Goal: Information Seeking & Learning: Find specific fact

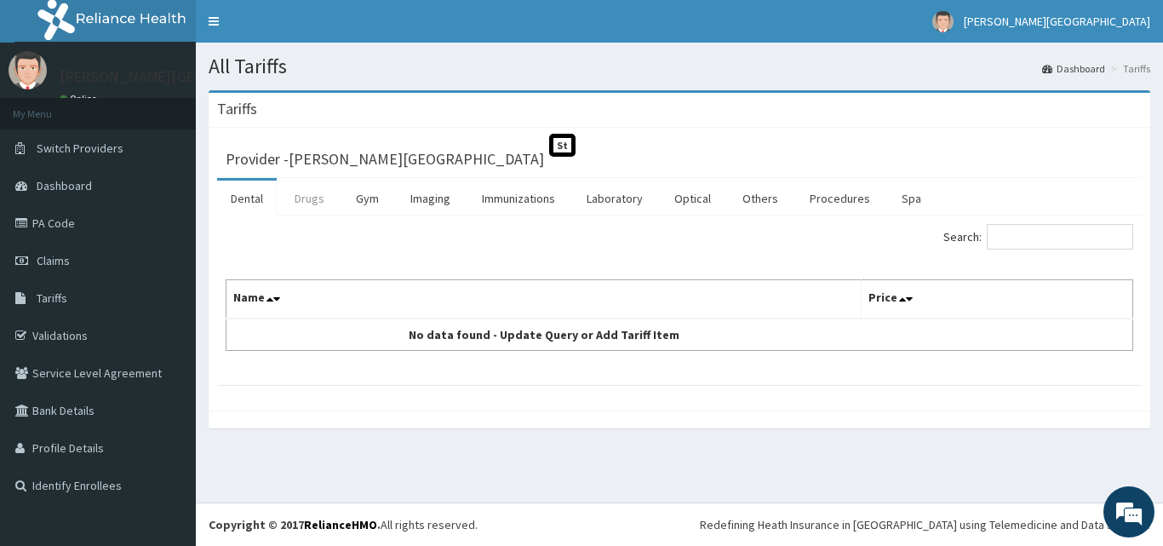
click at [334, 198] on link "Drugs" at bounding box center [309, 198] width 57 height 36
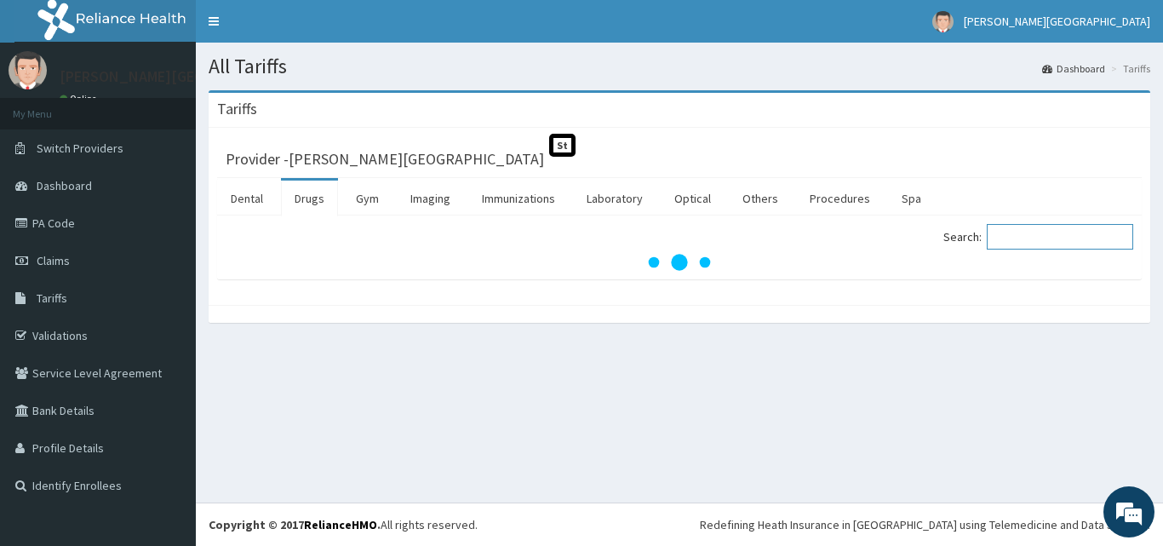
click at [1034, 240] on input "Search:" at bounding box center [1060, 237] width 146 height 26
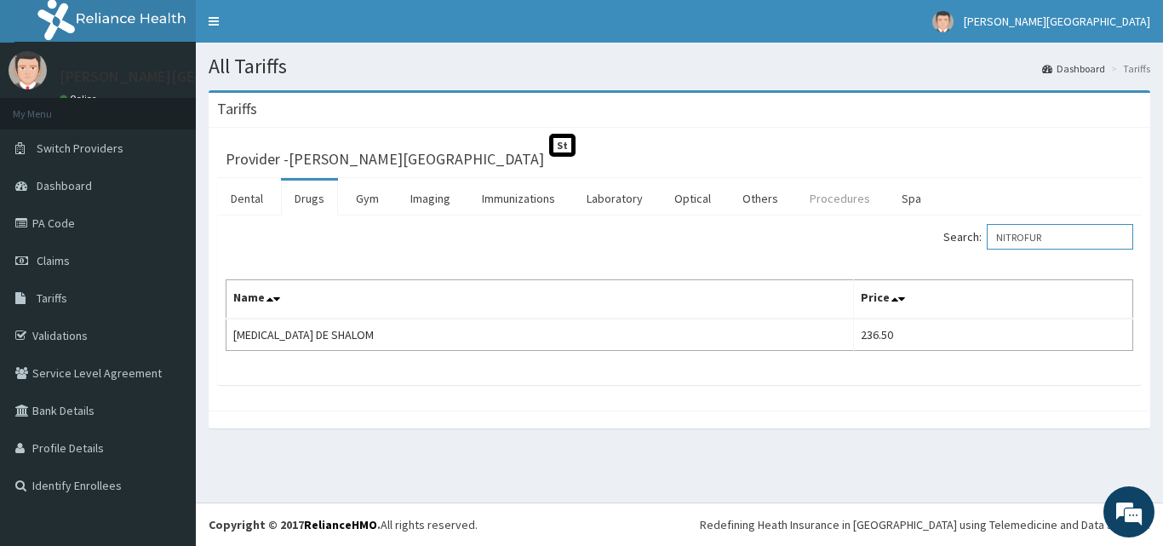
drag, startPoint x: 1055, startPoint y: 244, endPoint x: 853, endPoint y: 206, distance: 205.4
click at [853, 206] on div "Dental Drugs Gym Imaging Immunizations Laboratory Optical Others Procedures Spa…" at bounding box center [679, 281] width 925 height 207
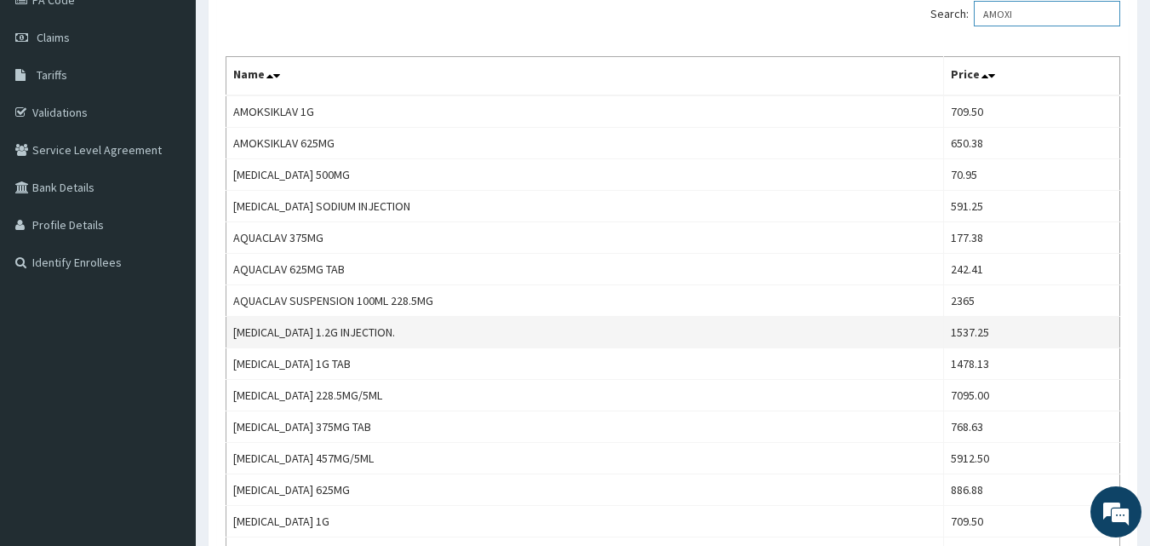
scroll to position [255, 0]
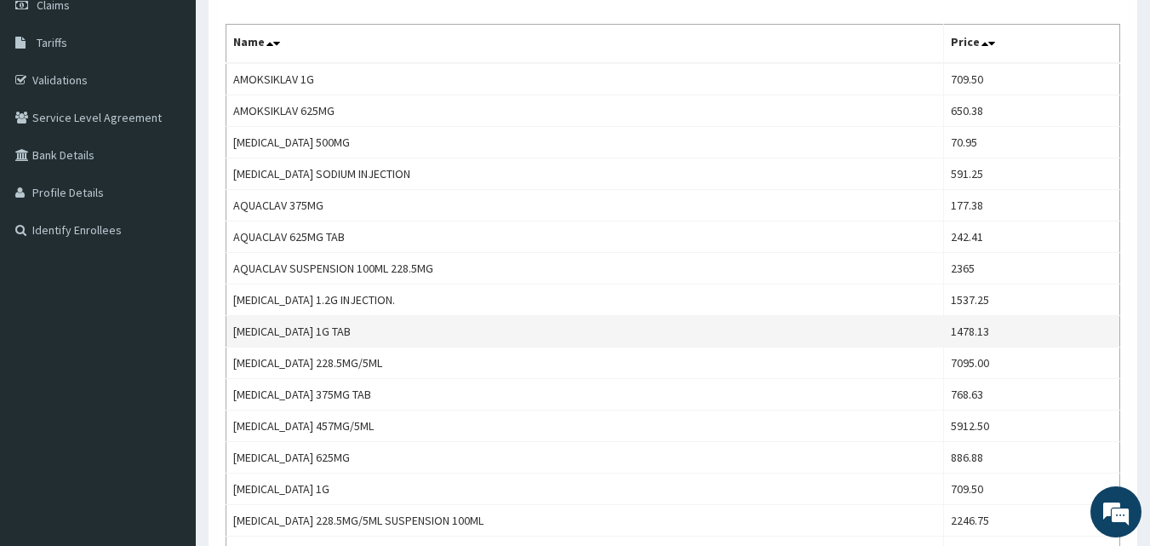
type input "AMOXI"
click at [977, 333] on td "1478.13" at bounding box center [1031, 332] width 176 height 32
